Goal: Check status

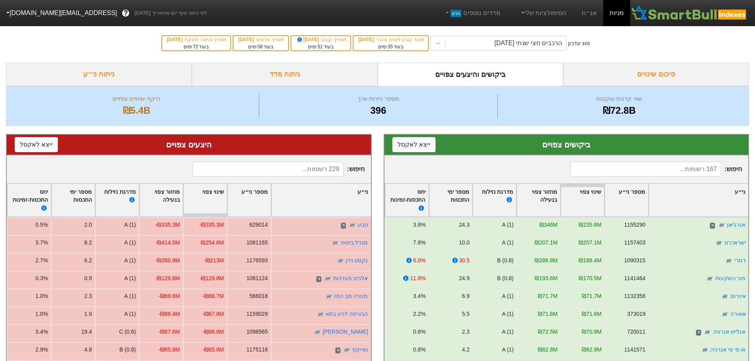
click at [498, 72] on div "ביקושים והיצעים צפויים" at bounding box center [471, 74] width 186 height 23
click at [535, 44] on div "הרכבים חצי שנתי [DATE]" at bounding box center [529, 43] width 68 height 10
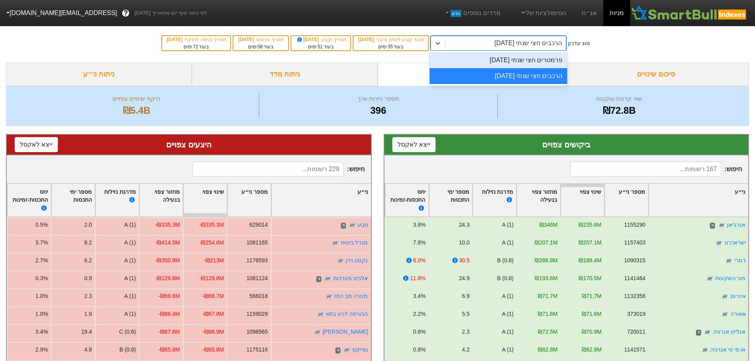
click at [533, 58] on div "פרמטרים חצי שנתי [DATE]" at bounding box center [499, 60] width 138 height 16
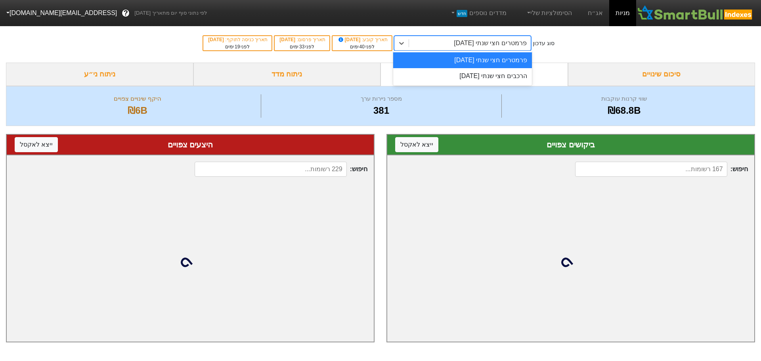
click at [527, 44] on div "פרמטרים חצי שנתי [DATE]" at bounding box center [490, 43] width 73 height 10
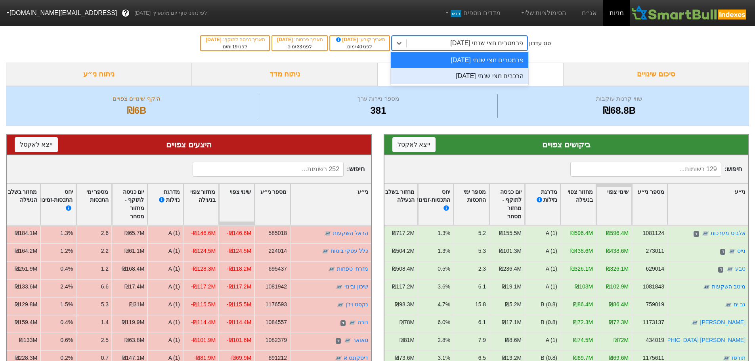
click at [512, 79] on div "הרכבים חצי שנתי [DATE]" at bounding box center [460, 76] width 138 height 16
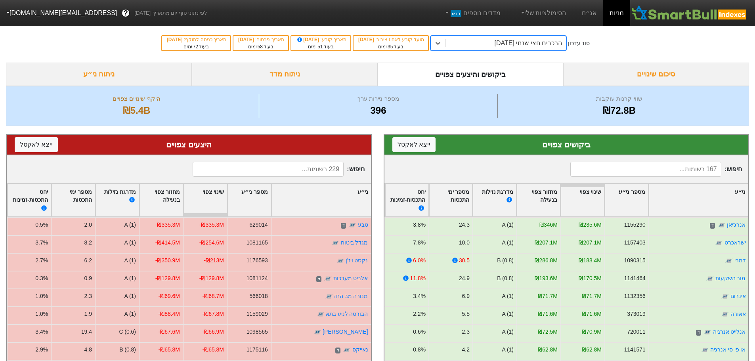
click at [547, 198] on div "מחזור צפוי בנעילה" at bounding box center [538, 200] width 43 height 33
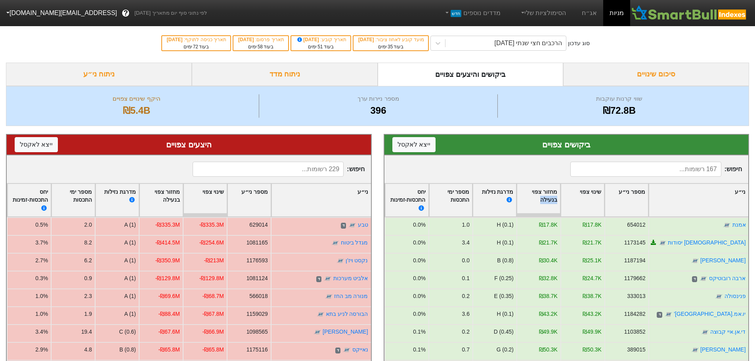
click at [547, 198] on div "מחזור צפוי בנעילה" at bounding box center [538, 200] width 43 height 33
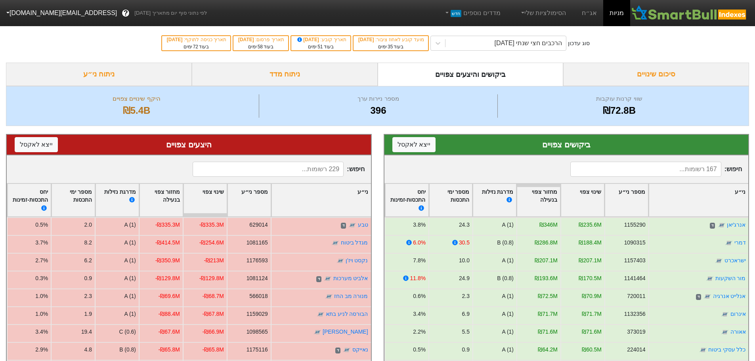
click at [641, 169] on input at bounding box center [645, 169] width 151 height 15
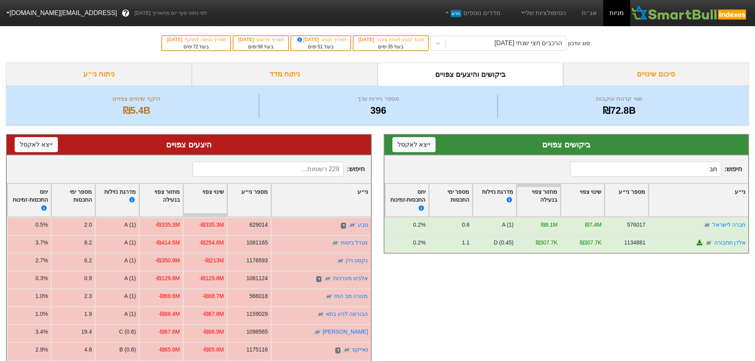
type input "ח"
